Goal: Find specific page/section: Find specific page/section

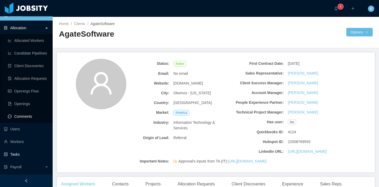
scroll to position [495, 0]
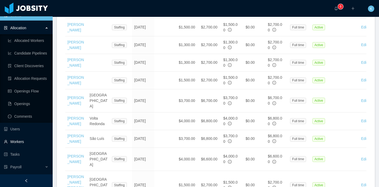
click at [20, 140] on link "Workers" at bounding box center [26, 141] width 44 height 11
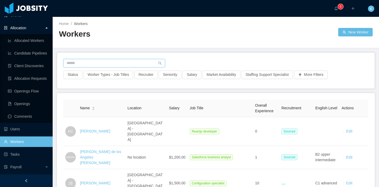
click at [121, 64] on input "text" at bounding box center [114, 63] width 102 height 8
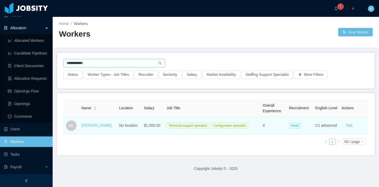
type input "**********"
click at [94, 123] on div "[PERSON_NAME]" at bounding box center [96, 126] width 30 height 6
click at [94, 124] on link "[PERSON_NAME]" at bounding box center [96, 125] width 30 height 4
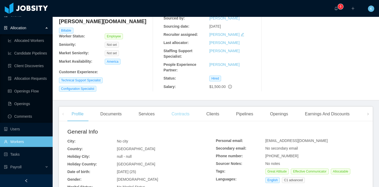
scroll to position [56, 0]
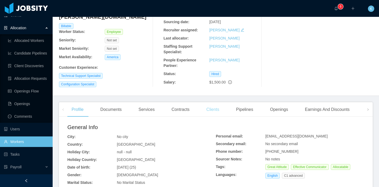
click at [216, 109] on div "Clients" at bounding box center [212, 109] width 21 height 15
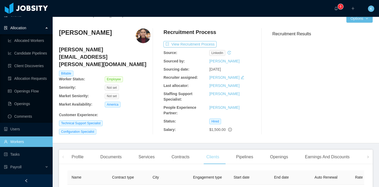
scroll to position [8, 0]
